Goal: Navigation & Orientation: Go to known website

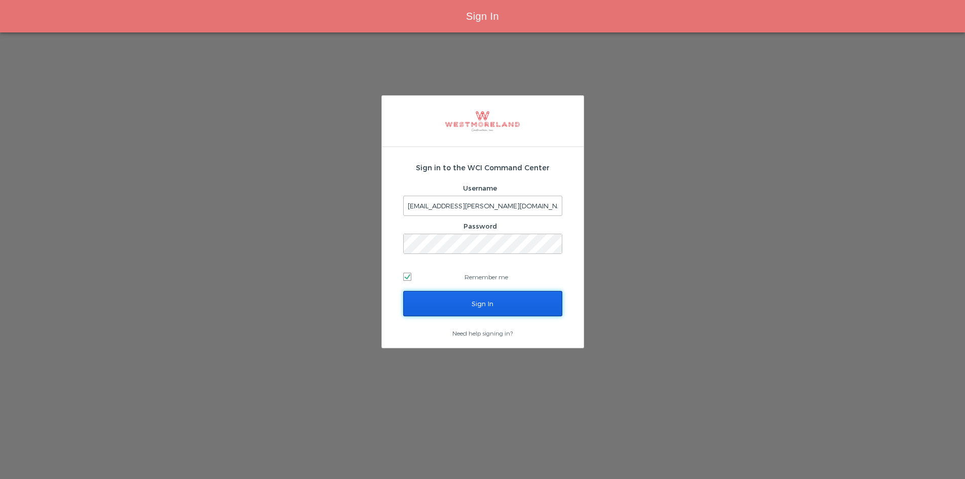
click at [499, 303] on input "Sign In" at bounding box center [482, 303] width 159 height 25
